Goal: Find specific page/section: Find specific page/section

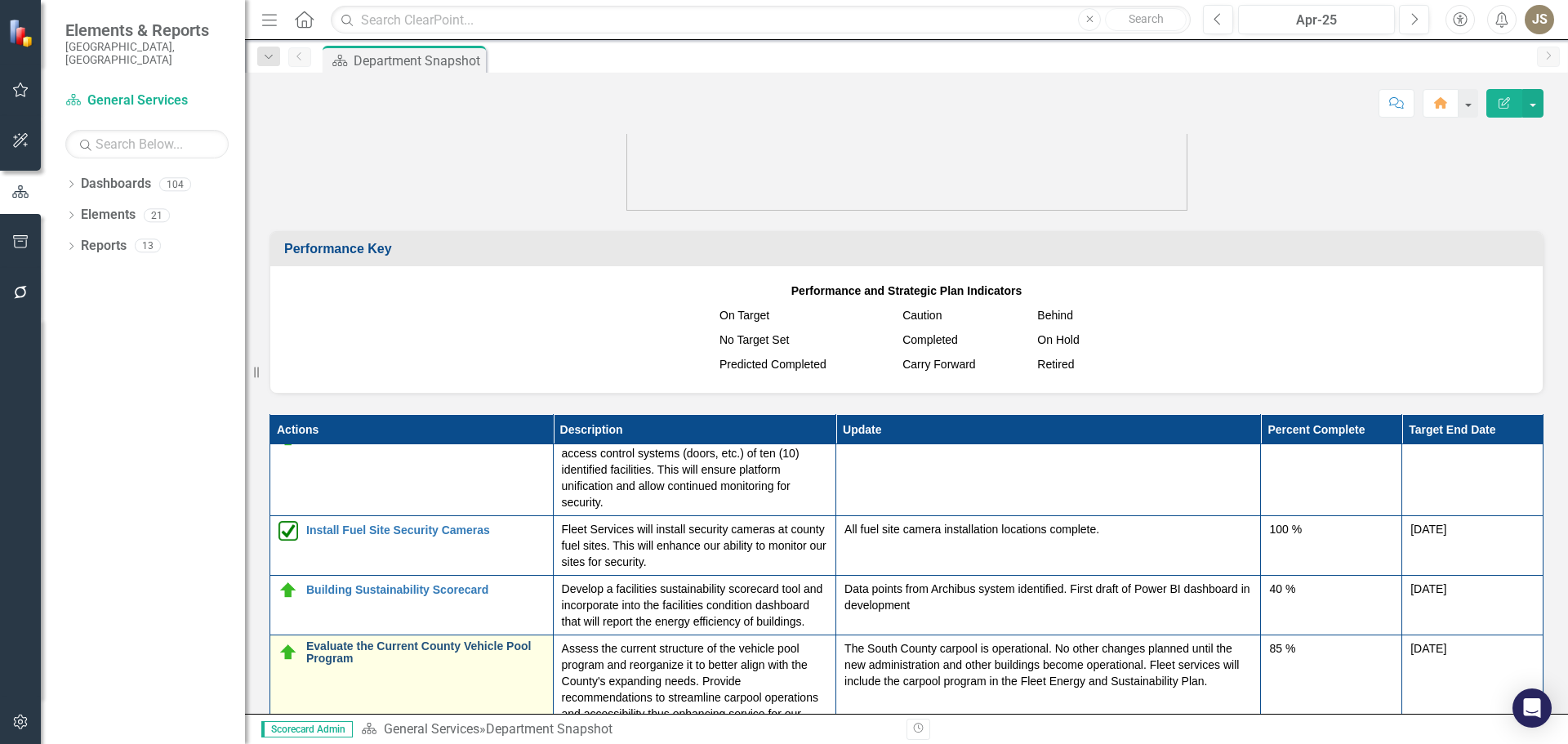
scroll to position [363, 0]
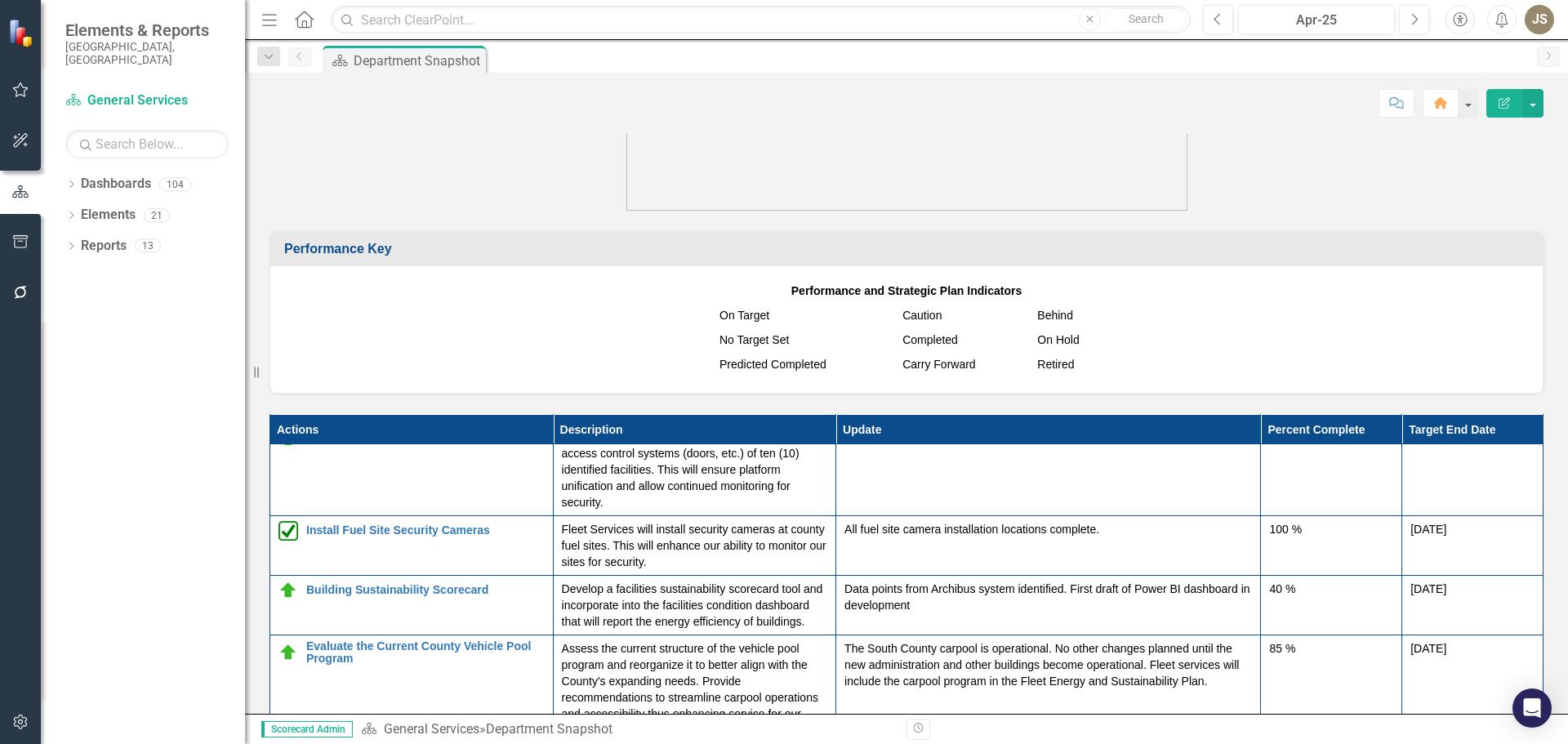
click at [306, 20] on icon "Home" at bounding box center [304, 20] width 21 height 17
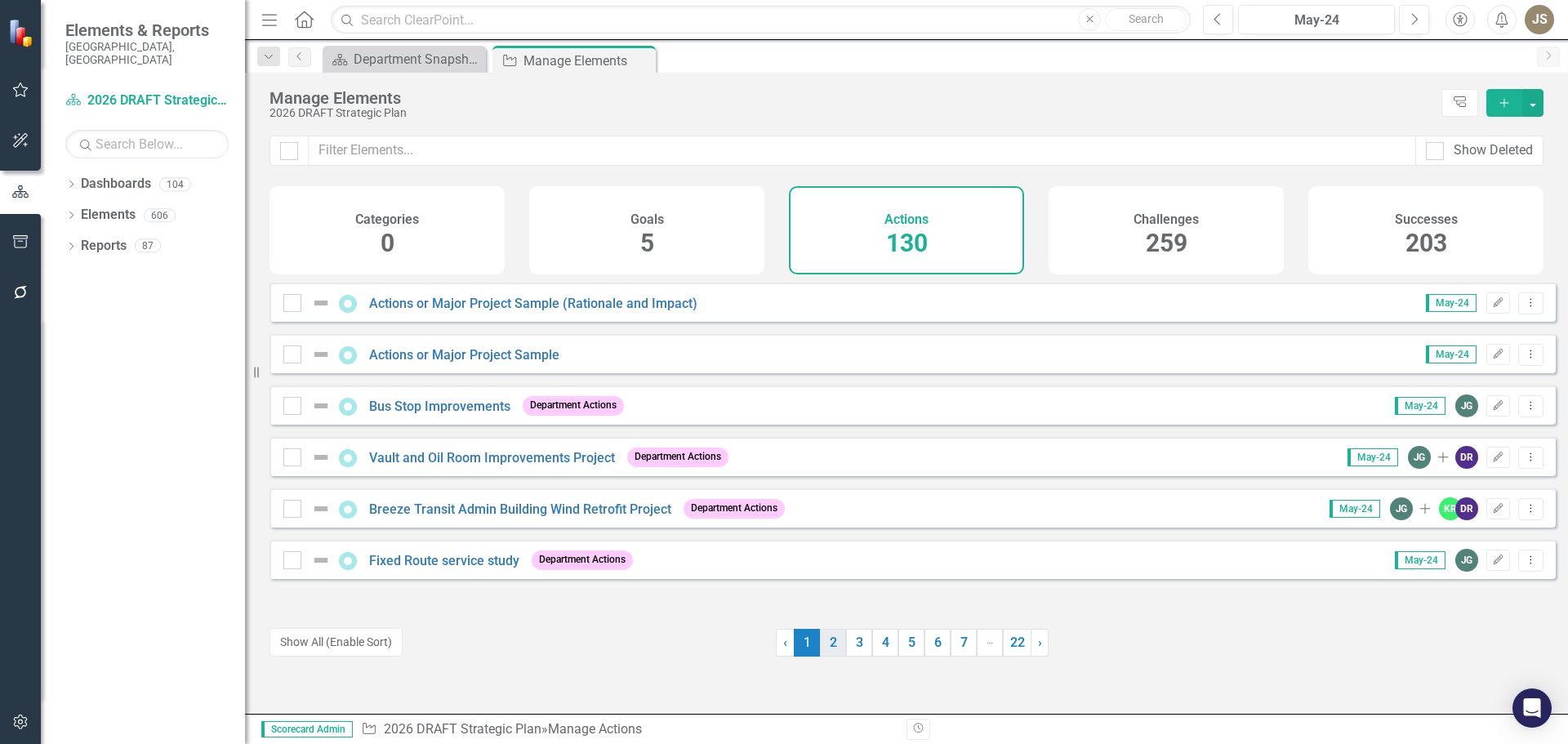
click at [822, 638] on link "2" at bounding box center [833, 642] width 26 height 28
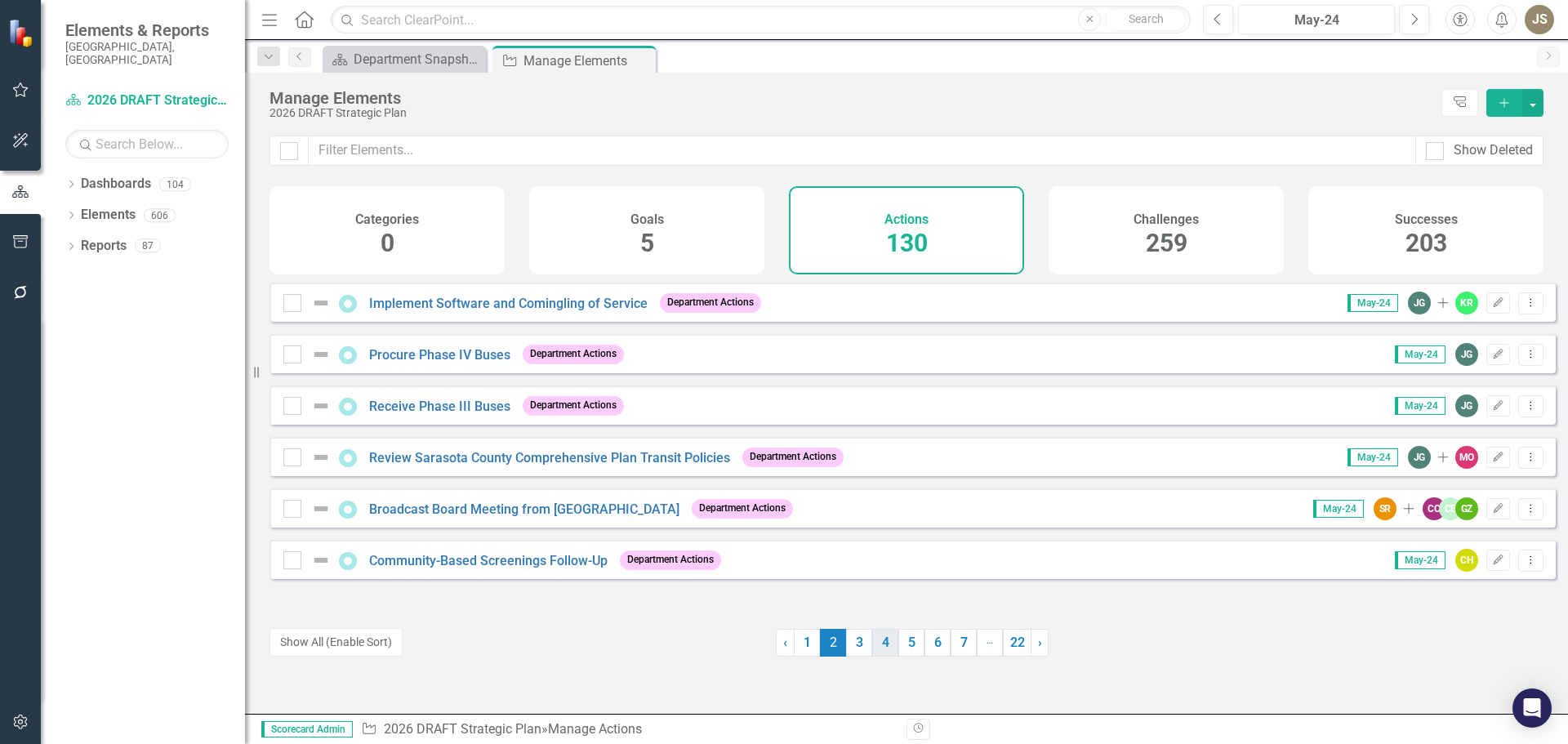
click at [873, 644] on link "4" at bounding box center [884, 642] width 26 height 28
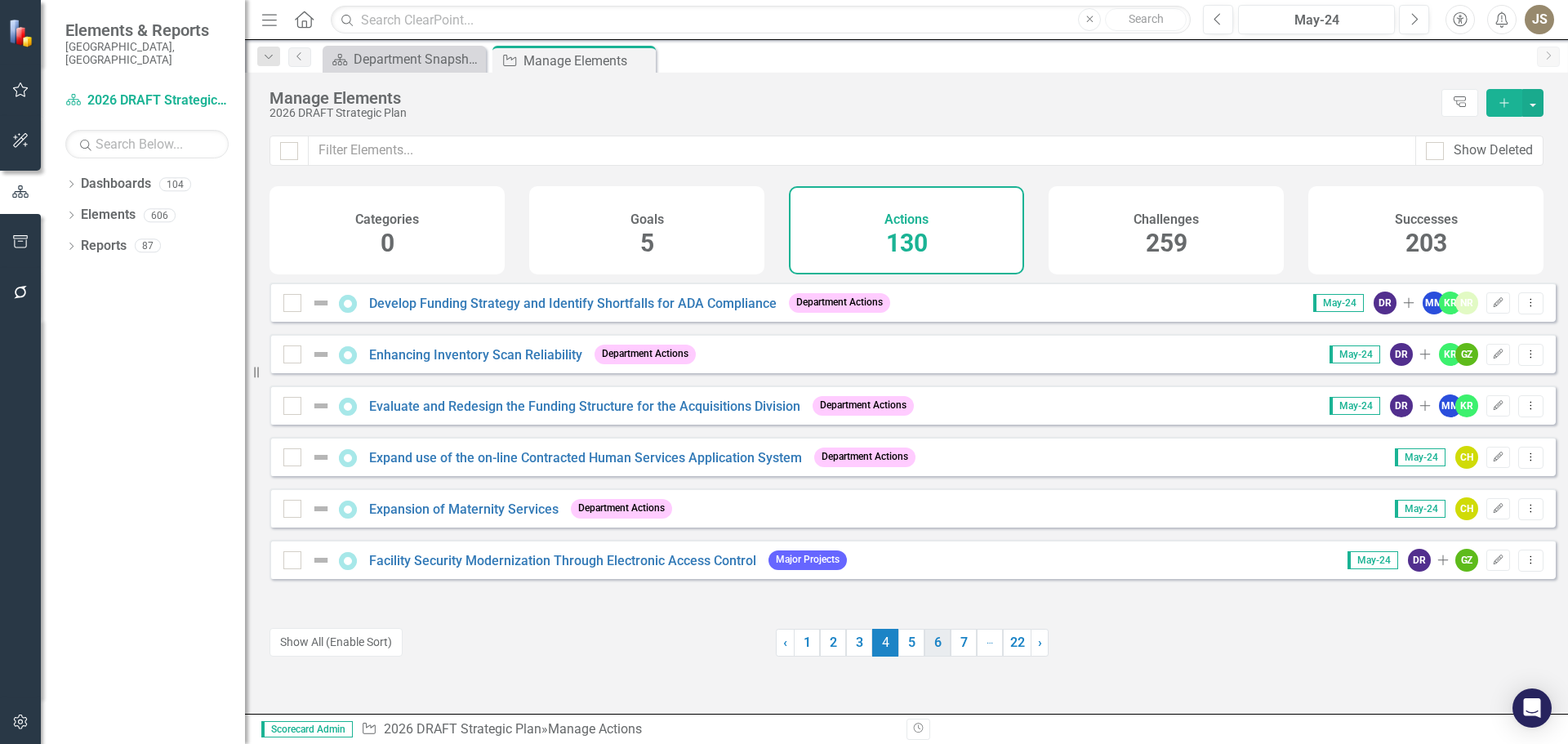
click at [930, 645] on link "6" at bounding box center [937, 642] width 26 height 28
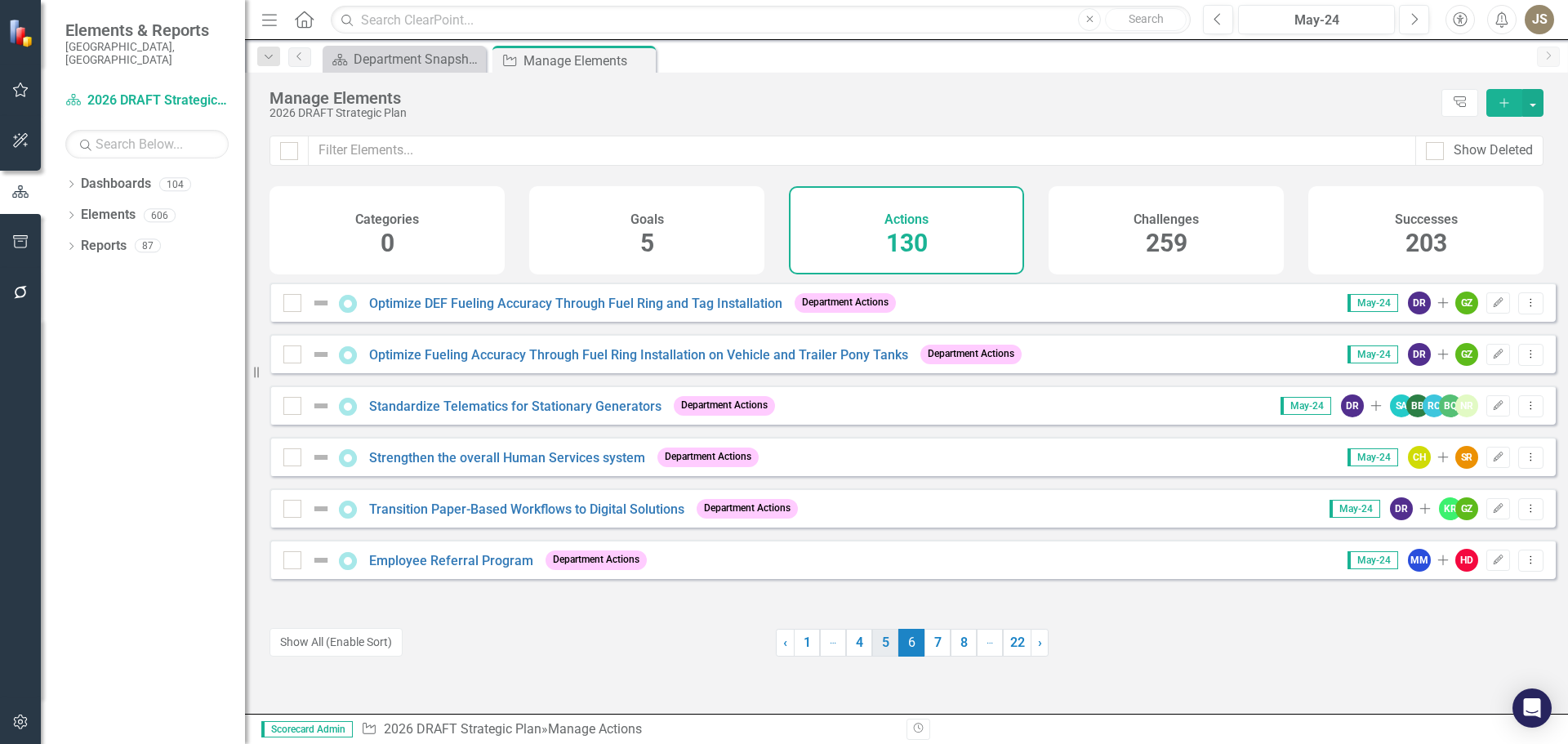
click at [884, 641] on link "5" at bounding box center [884, 642] width 26 height 28
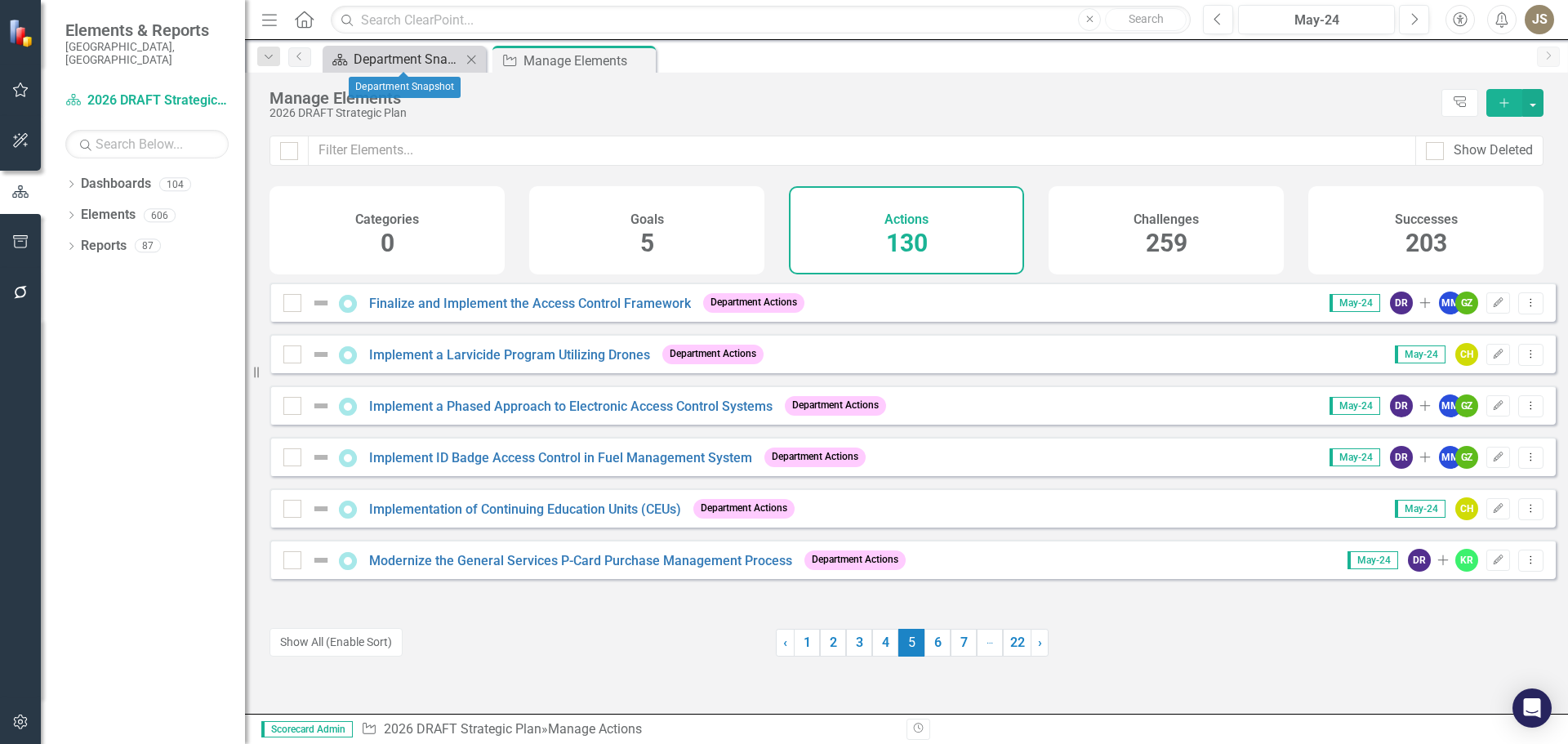
click at [421, 64] on div "Department Snapshot" at bounding box center [407, 59] width 108 height 20
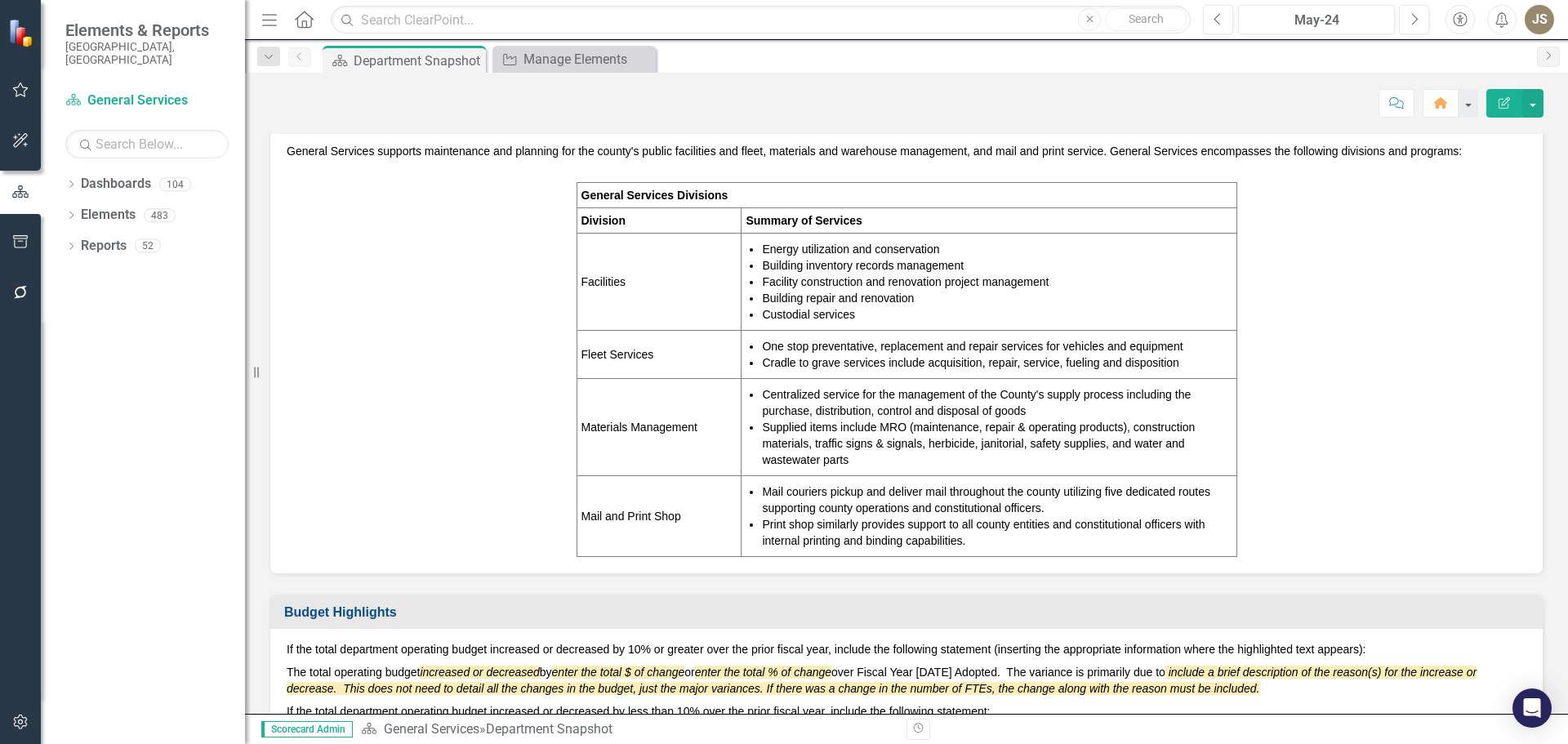
scroll to position [572, 0]
